Goal: Information Seeking & Learning: Find specific fact

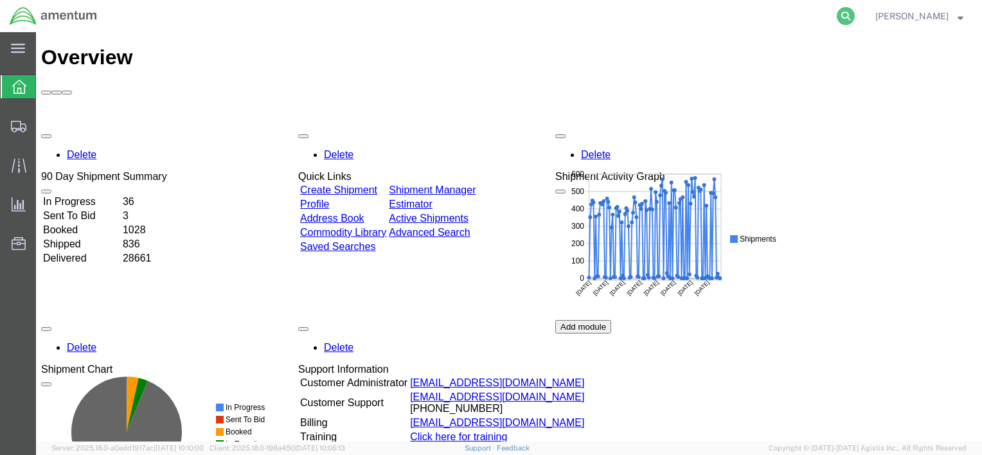
click at [846, 13] on icon at bounding box center [846, 16] width 18 height 18
click at [747, 23] on input "search" at bounding box center [641, 16] width 391 height 31
click at [738, 17] on input "search" at bounding box center [641, 16] width 391 height 31
paste input "56683800"
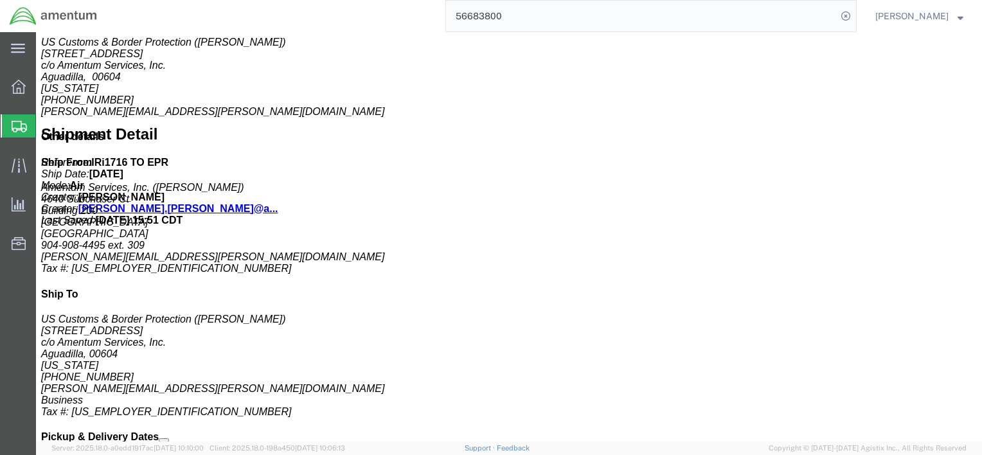
scroll to position [579, 0]
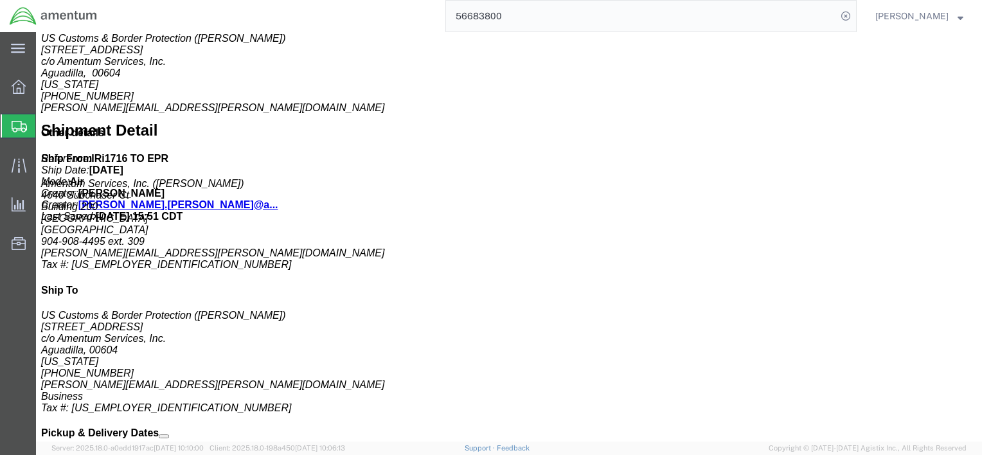
drag, startPoint x: 344, startPoint y: 338, endPoint x: 448, endPoint y: 341, distance: 103.5
click div "Handling Options Hold at Location Return Options Billing Bill Shipment To: Send…"
copy p "Lic./Ex. Code: 123.12"
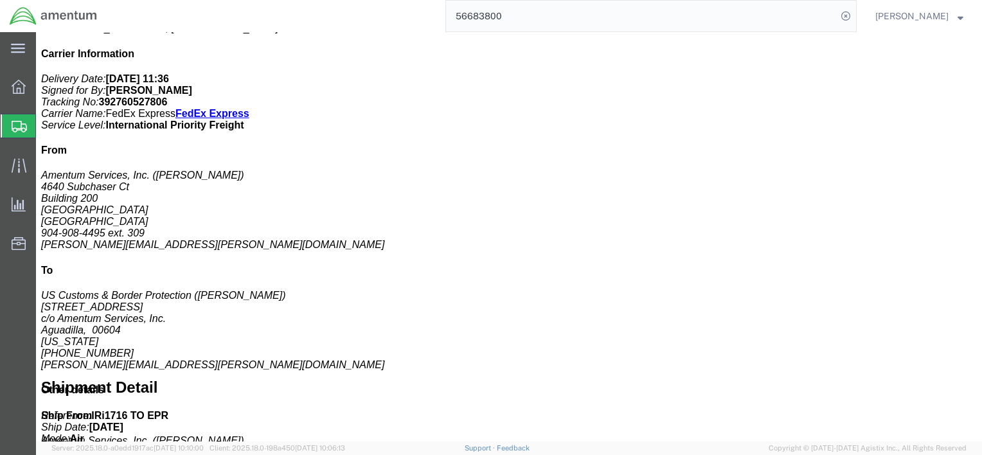
click b "42580-198"
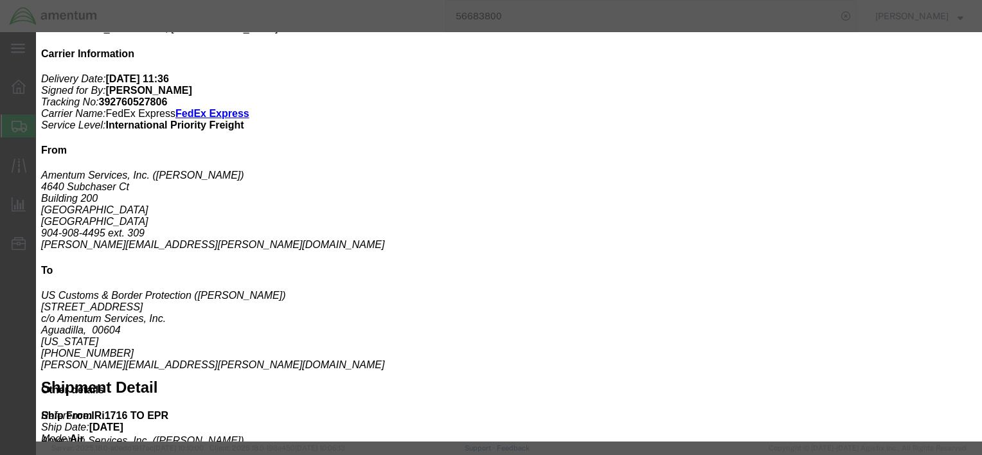
click icon "button"
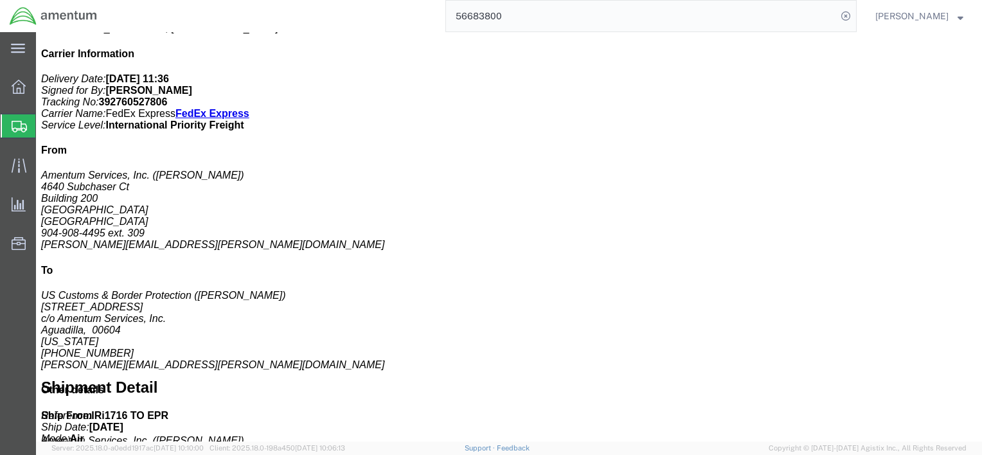
drag, startPoint x: 513, startPoint y: 17, endPoint x: 393, endPoint y: 9, distance: 119.8
click at [393, 9] on div "56683800" at bounding box center [482, 16] width 750 height 32
paste input "07442"
click div "MX15HDi Pieces: 1.00 Each Total value: 700000.00 USD SKU: 42580-198 Class: 92.5…"
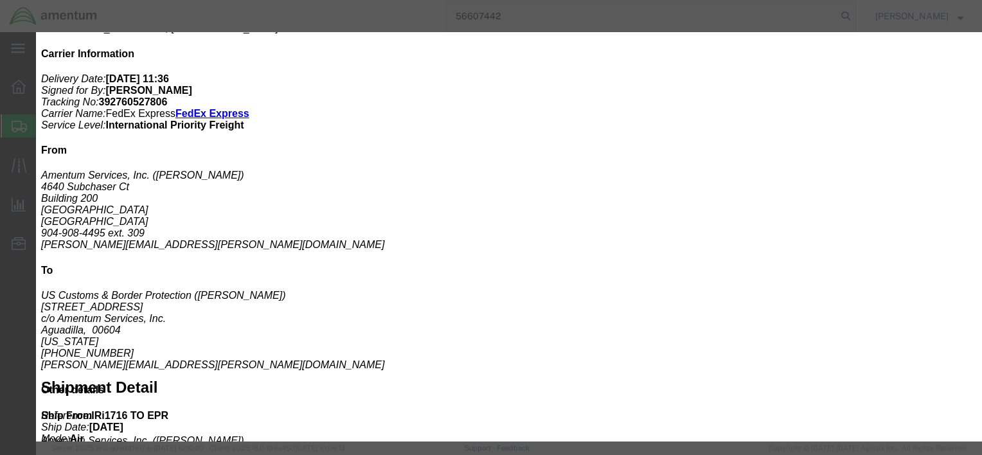
drag, startPoint x: 386, startPoint y: 67, endPoint x: 442, endPoint y: 68, distance: 55.9
click div "Pieces: 1.00 Each SKU: 42580-198"
copy b "42580-198"
click div "Product Name: MX15HDi Description: WESCAM INFRARED TURRET Class: 92.5"
drag, startPoint x: 245, startPoint y: 58, endPoint x: 192, endPoint y: 57, distance: 52.7
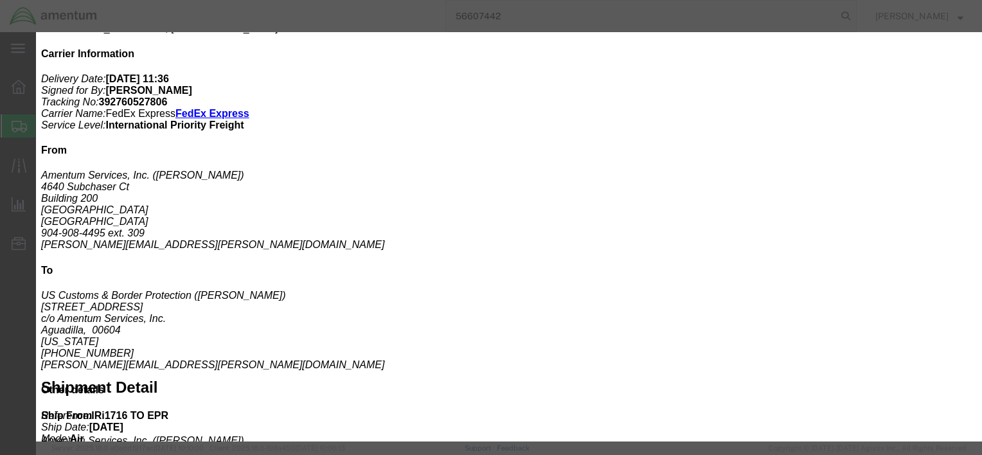
click div "Product Name: MX15HDi Description: WESCAM INFRARED TURRET Class: 92.5"
copy b "MX15HDi"
click div "Product Name: MX15HDi Description: WESCAM INFRARED TURRET Class: 92.5"
drag, startPoint x: 280, startPoint y: 68, endPoint x: 181, endPoint y: 73, distance: 99.1
click div "Product Name: MX15HDi Description: WESCAM INFRARED TURRET Class: 92.5"
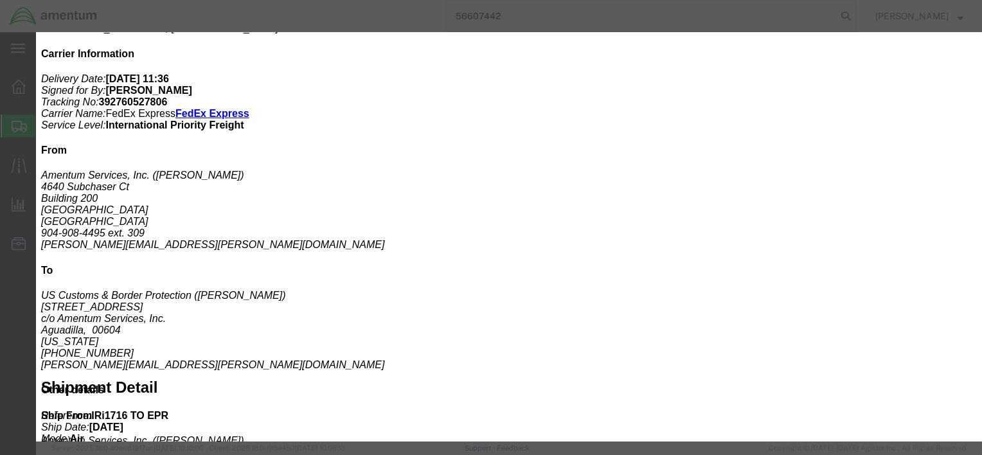
copy b "WESCAM INFRARED TURRET"
click icon "button"
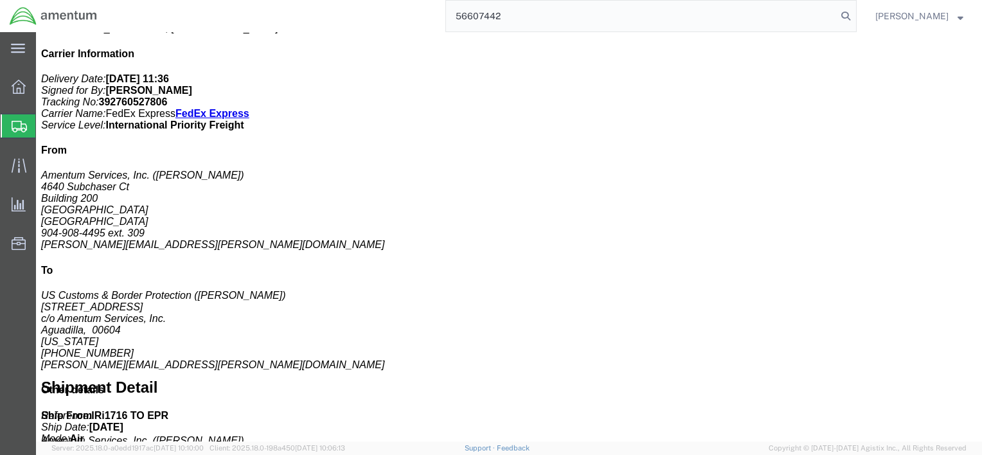
copy b "WESCAM INFRARED TURRET"
drag, startPoint x: 509, startPoint y: 17, endPoint x: 451, endPoint y: 15, distance: 57.9
click at [451, 15] on input "56607442" at bounding box center [641, 16] width 391 height 31
paste input "WESCAM INFRARED TURRET"
type input "WESCAM INFRARED TURRET"
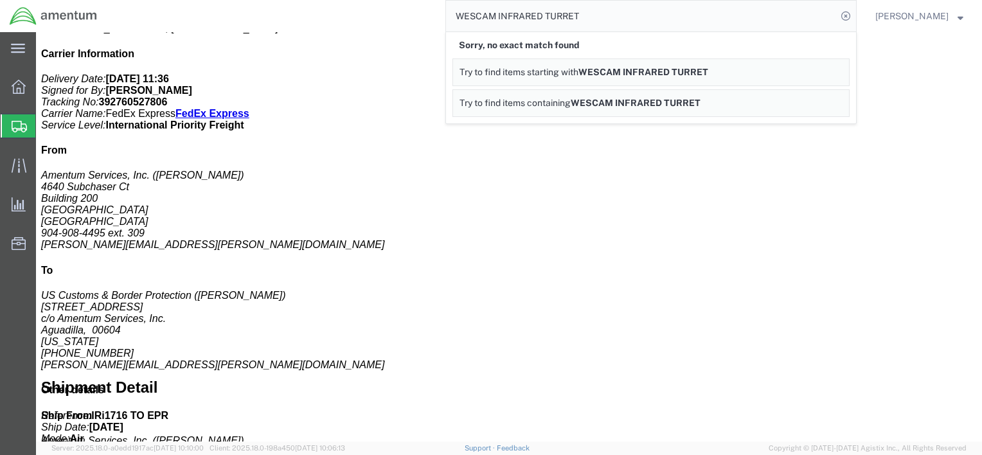
drag, startPoint x: 580, startPoint y: 17, endPoint x: 781, endPoint y: 17, distance: 200.5
click at [580, 16] on input "WESCAM INFRARED TURRET" at bounding box center [641, 16] width 391 height 31
click at [848, 23] on icon at bounding box center [846, 16] width 18 height 18
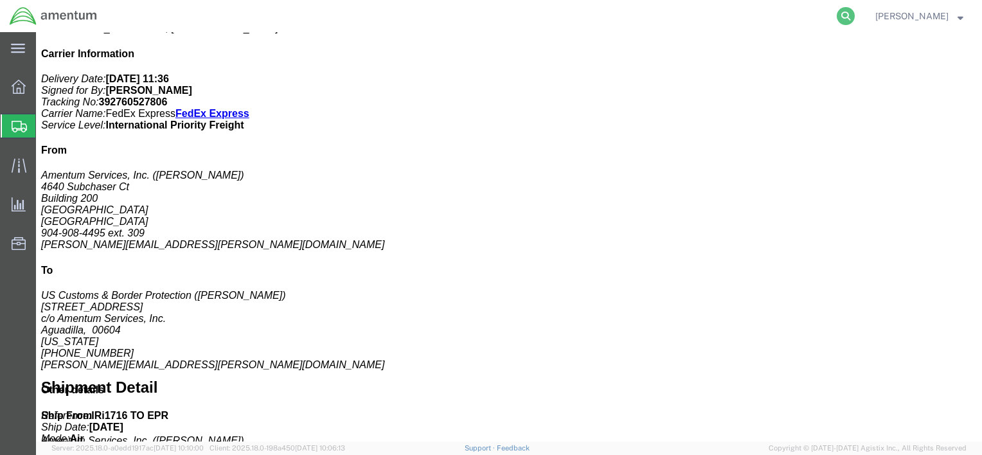
click at [839, 15] on icon at bounding box center [846, 16] width 18 height 18
paste input "56607442"
type input "56607442"
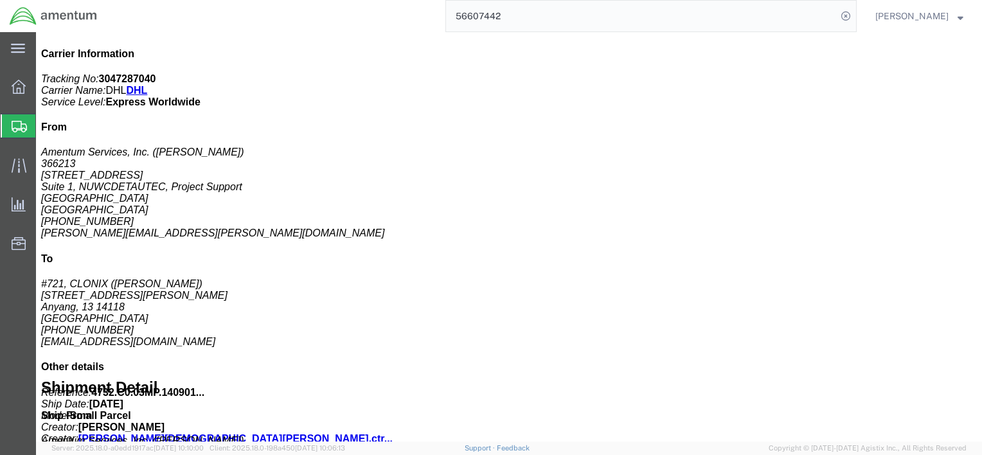
click div "NetClon NC1000-08IL Pieces: 1.00 Each Total value: 1000.00 USD Model: NC1000-08…"
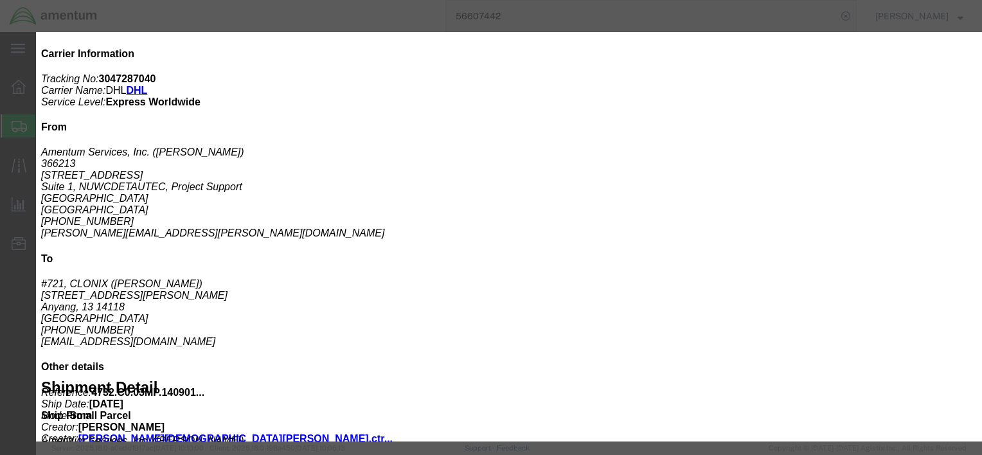
drag, startPoint x: 195, startPoint y: 58, endPoint x: 291, endPoint y: 58, distance: 95.1
click div "Product Name: NetClon NC1000-08IL"
copy b "NetClon NC1000-08IL"
drag, startPoint x: 393, startPoint y: 71, endPoint x: 452, endPoint y: 71, distance: 58.5
click div "Pieces: 1.00 Each Model: NC1000-08IL Notes: User selected HazMat = N and User s…"
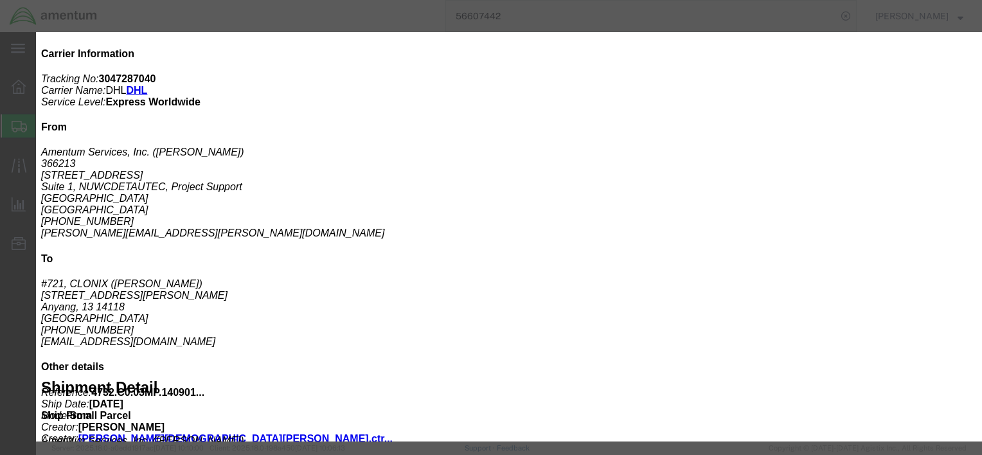
copy b "NC1000-08IL"
drag, startPoint x: 432, startPoint y: 179, endPoint x: 490, endPoint y: 183, distance: 58.0
click div "Controlled: Shipment Controlled: HTS/Tariff Code: 8472909080"
copy b "8472909080"
click div "Country: [GEOGRAPHIC_DATA] ECCN: 5A992.c"
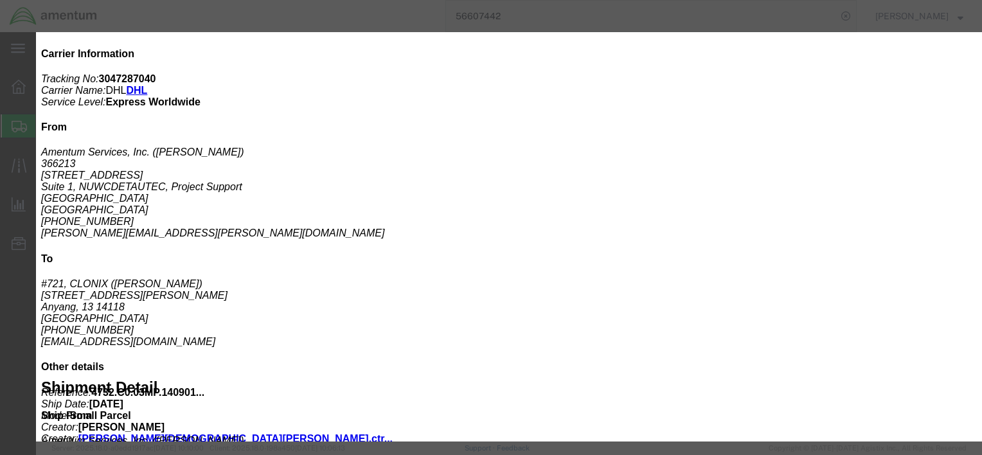
drag, startPoint x: 198, startPoint y: 168, endPoint x: 161, endPoint y: 169, distance: 36.6
click div "Country: [GEOGRAPHIC_DATA] ECCN: 5A992.c"
copy b "5A992.c"
drag, startPoint x: 820, startPoint y: 38, endPoint x: 797, endPoint y: 31, distance: 24.2
click icon "button"
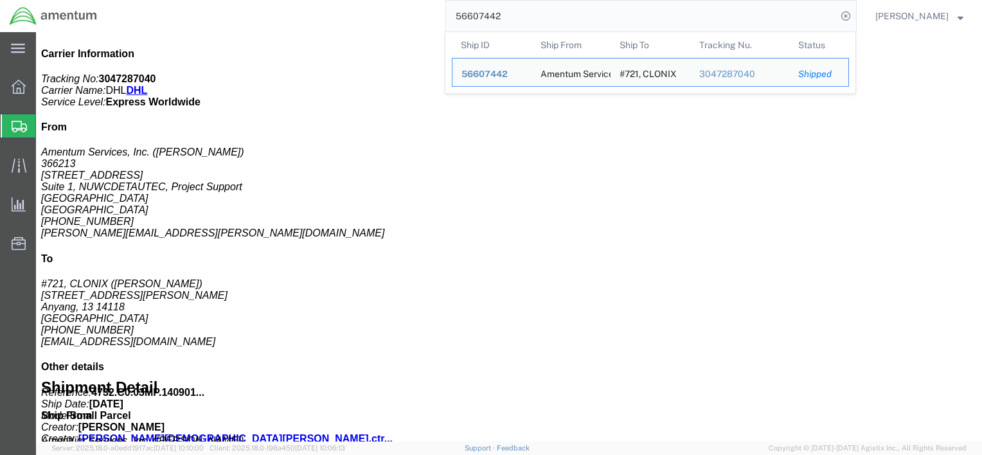
drag, startPoint x: 521, startPoint y: 16, endPoint x: 375, endPoint y: 15, distance: 145.9
click at [375, 15] on div "56607442 Ship ID Ship From Ship To Tracking Nu. Status Ship ID 56607442 Ship Fr…" at bounding box center [482, 16] width 750 height 32
click div "# 1 1 Your Packaging Total weight: 12.00 LBS ( dim ) Dimensions: L 14.50 x W 8.…"
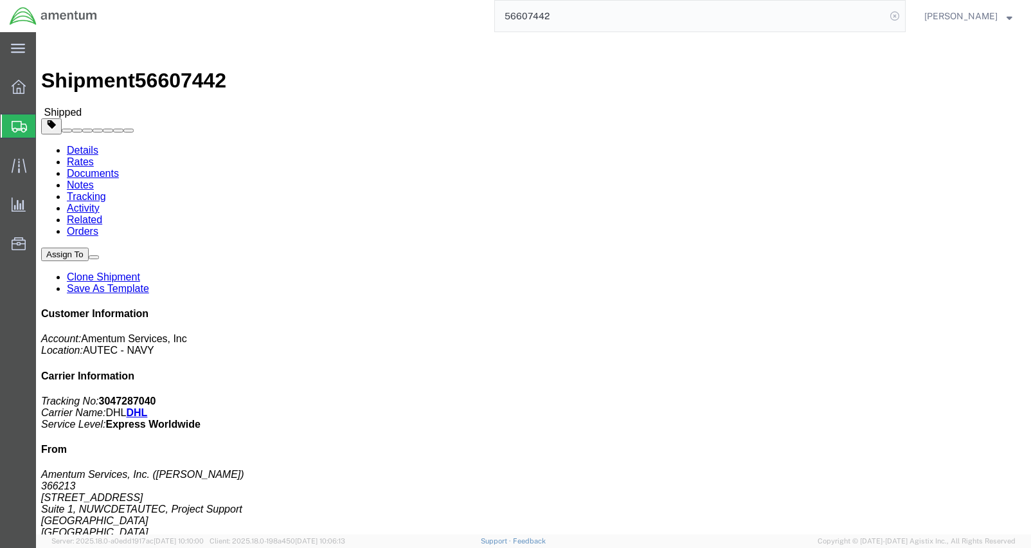
click at [899, 17] on icon at bounding box center [895, 16] width 18 height 18
click at [952, 17] on span "[PERSON_NAME]" at bounding box center [960, 16] width 73 height 14
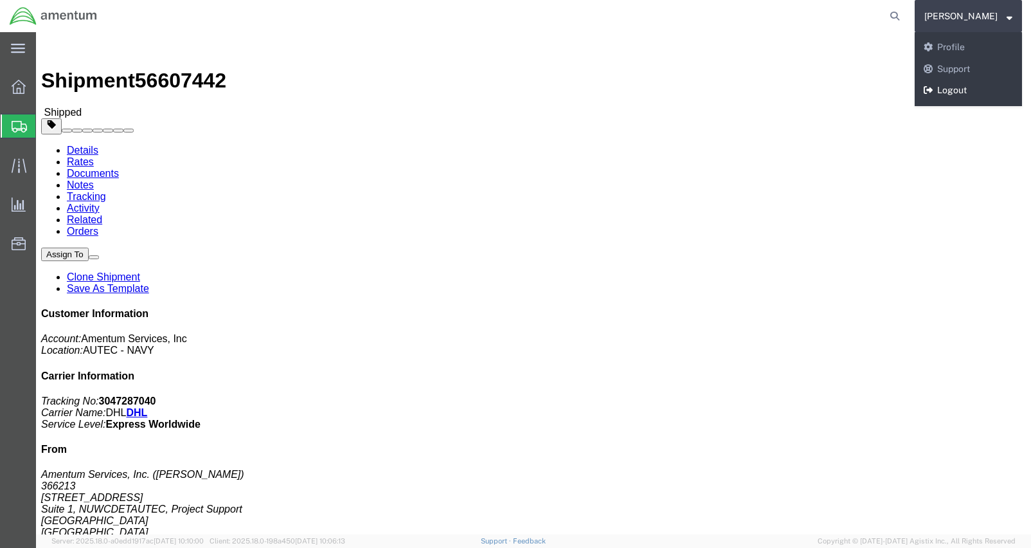
click at [947, 92] on link "Logout" at bounding box center [968, 91] width 107 height 22
